Goal: Information Seeking & Learning: Learn about a topic

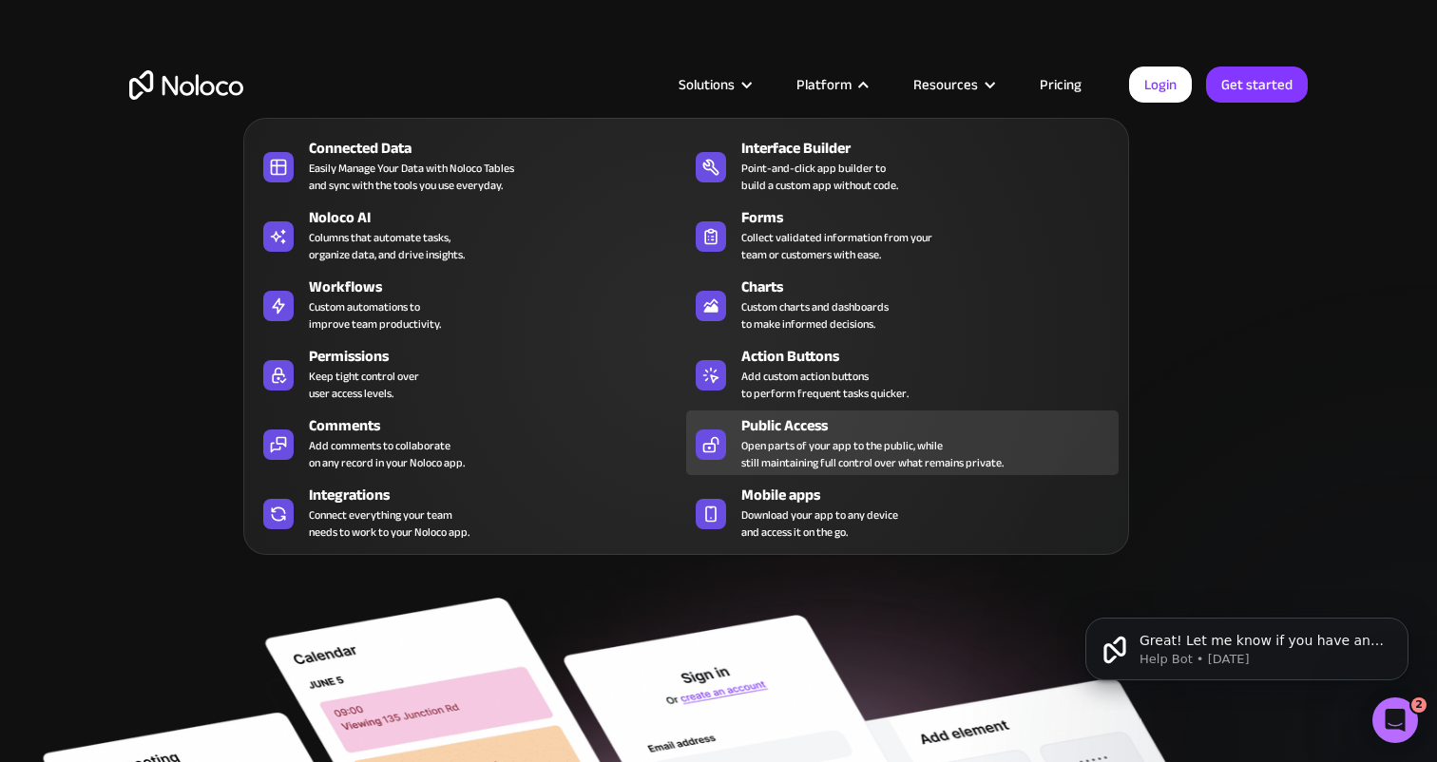
click at [782, 429] on div "Public Access" at bounding box center [934, 425] width 386 height 23
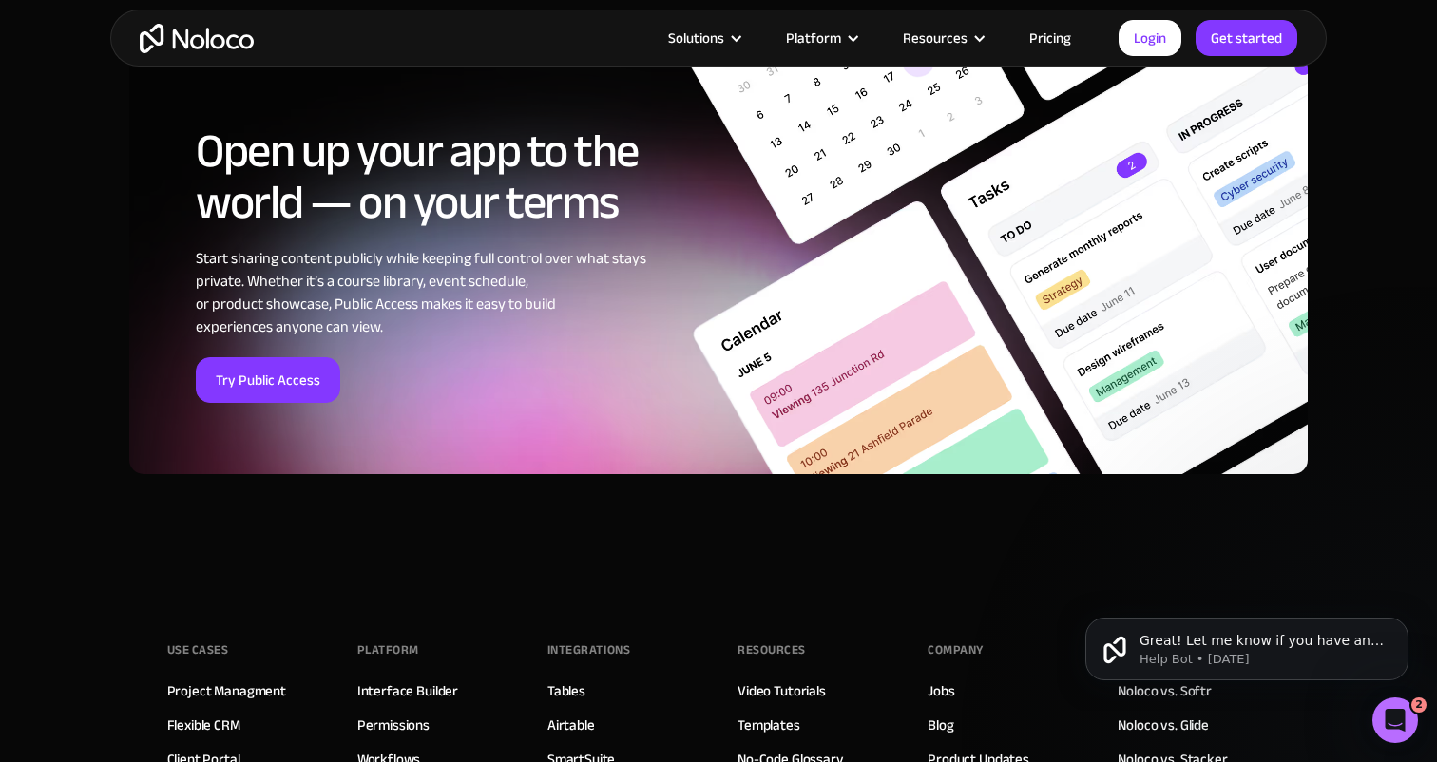
scroll to position [6984, 0]
